Goal: Task Accomplishment & Management: Manage account settings

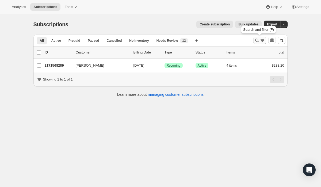
click at [258, 42] on icon "Search and filter results" at bounding box center [256, 40] width 5 height 5
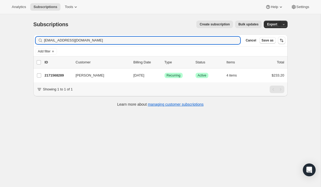
drag, startPoint x: 85, startPoint y: 40, endPoint x: 13, endPoint y: 40, distance: 72.5
click at [13, 40] on div "Subscriptions. This page is ready Subscriptions Create subscription Bulk update…" at bounding box center [160, 107] width 321 height 187
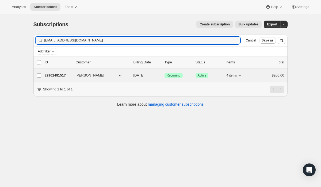
type input "[EMAIL_ADDRESS][DOMAIN_NAME]"
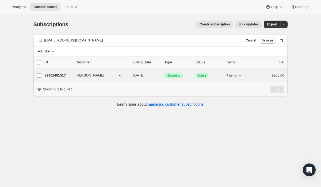
click at [170, 74] on span "Recurring" at bounding box center [174, 75] width 14 height 4
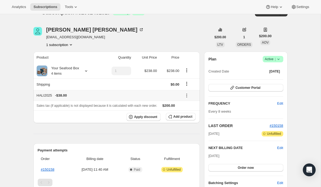
scroll to position [18, 0]
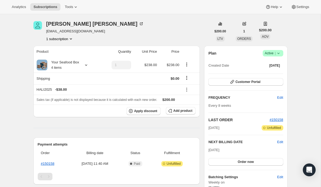
click at [237, 76] on div "Plan Success Active | Created Date [DATE] Customer Portal FREQUENCY Edit Every …" at bounding box center [245, 128] width 75 height 157
click at [234, 80] on icon "button" at bounding box center [232, 81] width 5 height 5
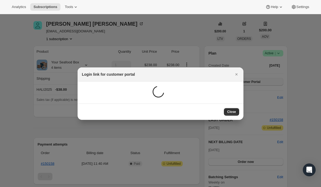
scroll to position [0, 0]
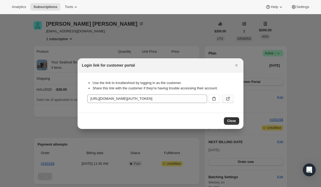
click at [225, 101] on button ":rso:" at bounding box center [228, 98] width 12 height 9
click at [94, 61] on div "Login link for customer portal" at bounding box center [161, 65] width 166 height 14
click at [92, 44] on div at bounding box center [160, 93] width 321 height 187
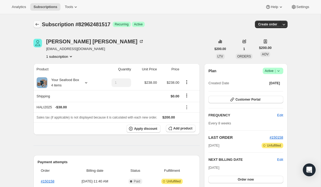
click at [38, 22] on icon "Subscriptions" at bounding box center [37, 24] width 5 height 5
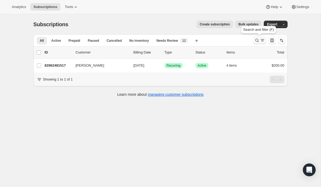
click at [254, 42] on button "Search and filter results" at bounding box center [259, 40] width 13 height 7
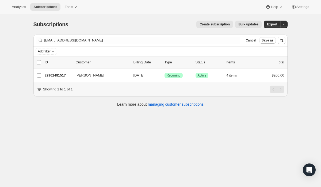
click at [129, 45] on div "Filter subscribers [EMAIL_ADDRESS][DOMAIN_NAME] Clear Cancel Save as" at bounding box center [160, 41] width 254 height 12
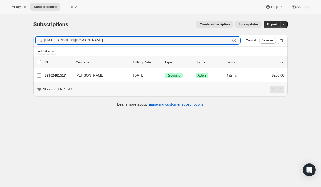
drag, startPoint x: 131, startPoint y: 43, endPoint x: -4, endPoint y: 13, distance: 138.4
click at [0, 13] on html "Analytics Subscriptions Tools Help Settings Skip to content Subscriptions. This…" at bounding box center [160, 93] width 321 height 187
paste input "[EMAIL_ADDRESS][DOMAIN_NAME]"
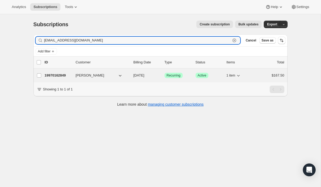
type input "[EMAIL_ADDRESS][DOMAIN_NAME]"
click at [173, 75] on span "Recurring" at bounding box center [174, 75] width 14 height 4
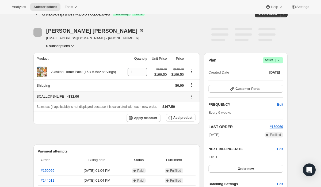
scroll to position [11, 0]
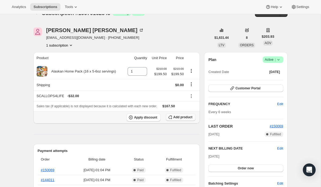
click at [174, 117] on span "Add product" at bounding box center [182, 117] width 19 height 4
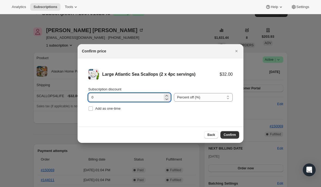
click at [140, 97] on input "0" at bounding box center [125, 97] width 74 height 9
click at [224, 137] on span "Confirm" at bounding box center [230, 135] width 12 height 4
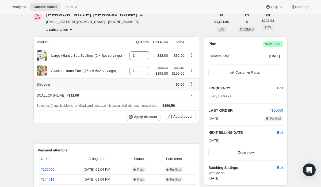
scroll to position [0, 0]
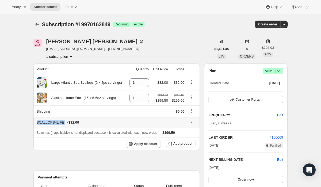
drag, startPoint x: 37, startPoint y: 123, endPoint x: 65, endPoint y: 123, distance: 28.4
click at [65, 123] on div "SCALLOPS4LIFE - $32.00" at bounding box center [111, 122] width 148 height 5
copy div "SCALLOPS4LIFE"
